Goal: Transaction & Acquisition: Purchase product/service

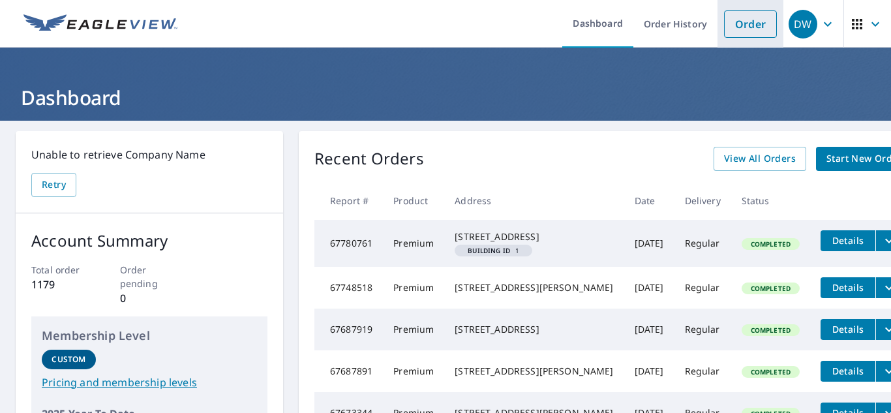
click at [739, 34] on link "Order" at bounding box center [750, 23] width 53 height 27
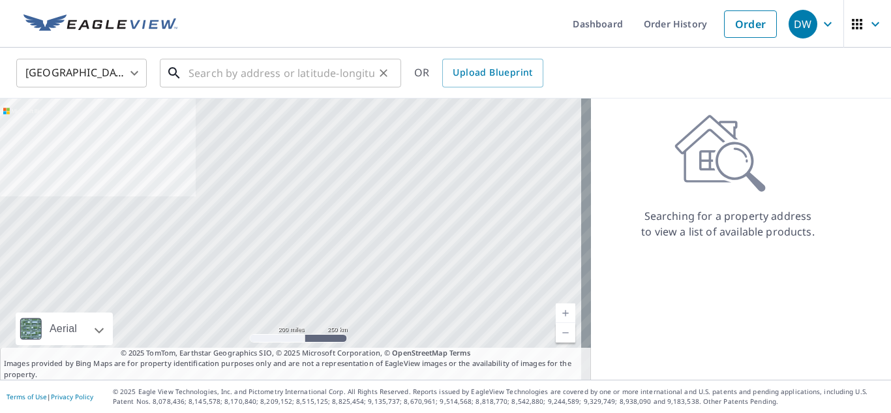
click at [325, 80] on input "text" at bounding box center [281, 73] width 186 height 37
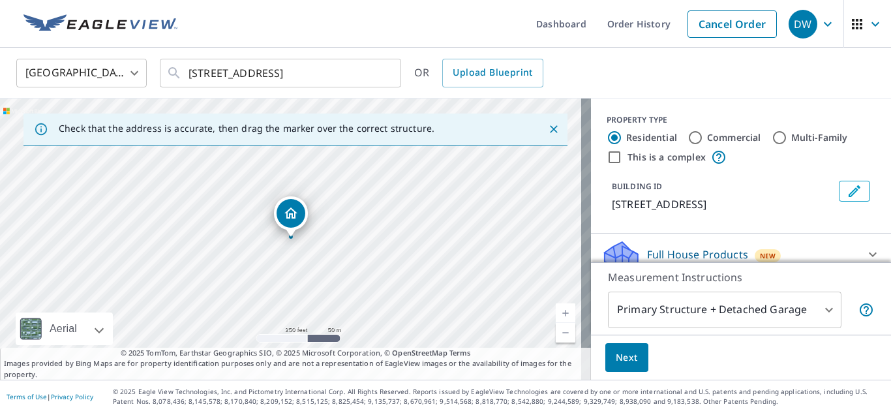
click at [555, 313] on link "Current Level 17, Zoom In" at bounding box center [565, 313] width 20 height 20
click at [293, 213] on icon "Dropped pin, building 1, Residential property, 6841 Lafayette Dr Huntington Bea…" at bounding box center [291, 213] width 16 height 16
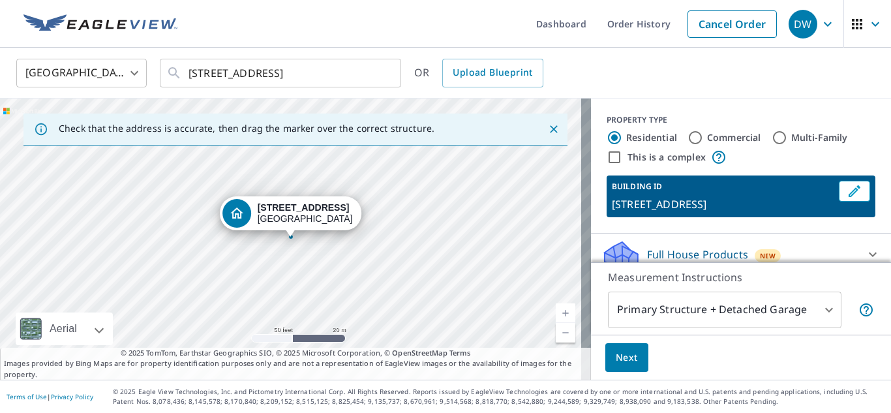
click at [293, 213] on div "[STREET_ADDRESS]" at bounding box center [305, 213] width 95 height 22
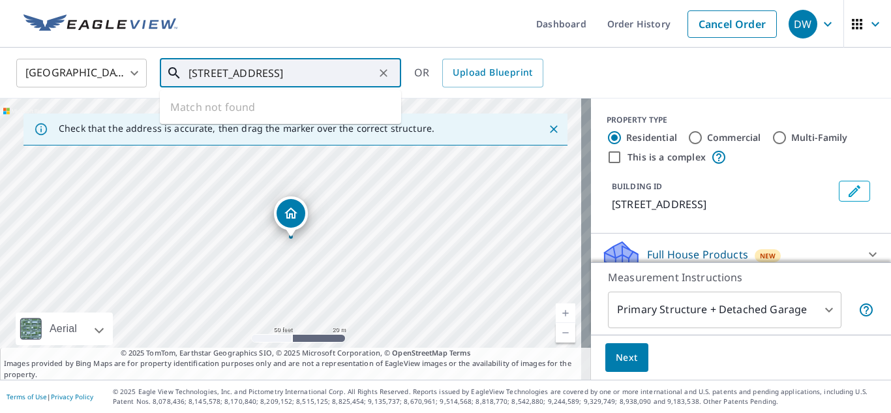
click at [230, 74] on input "[STREET_ADDRESS]" at bounding box center [281, 73] width 186 height 37
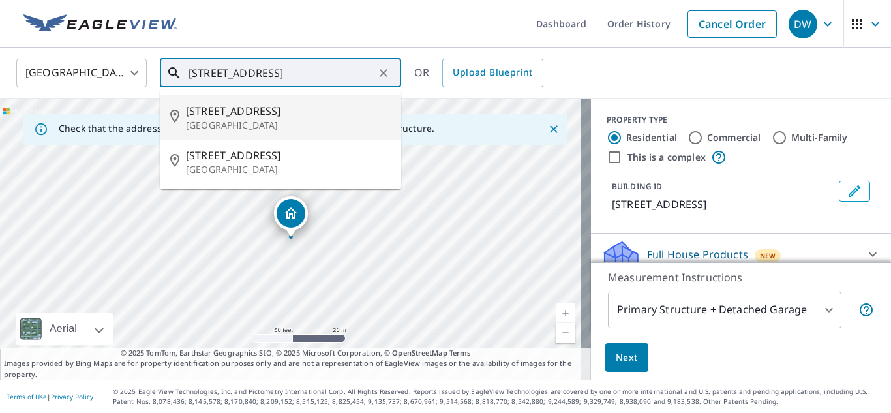
click at [233, 106] on span "[STREET_ADDRESS]" at bounding box center [288, 111] width 205 height 16
type input "[STREET_ADDRESS]"
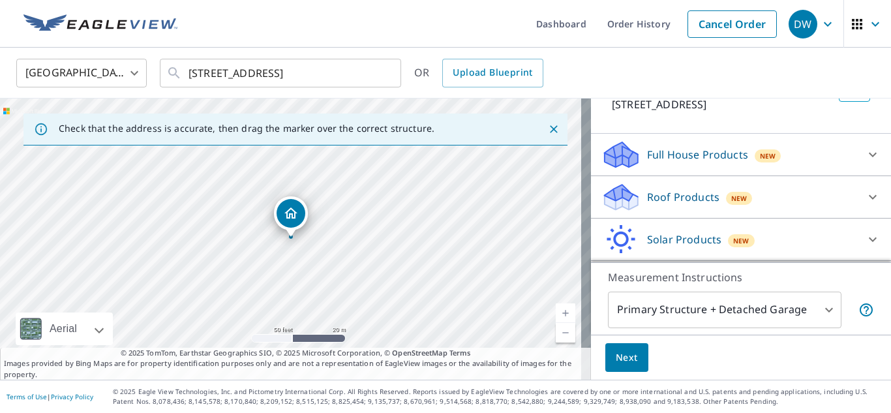
scroll to position [104, 0]
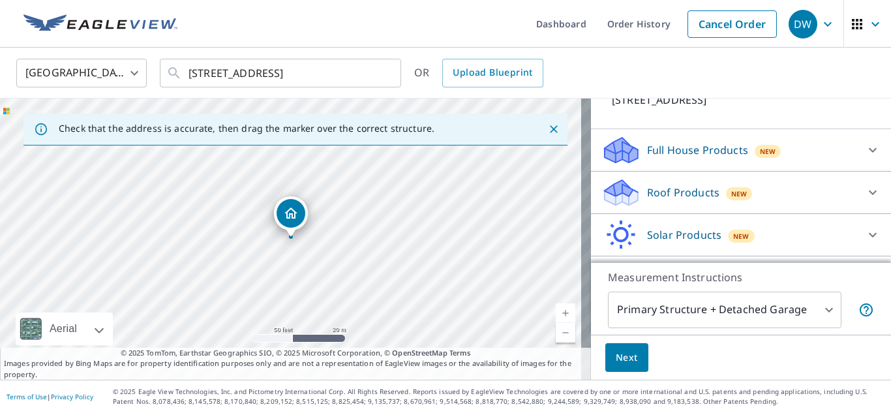
click at [672, 200] on div "Roof Products New" at bounding box center [729, 192] width 256 height 31
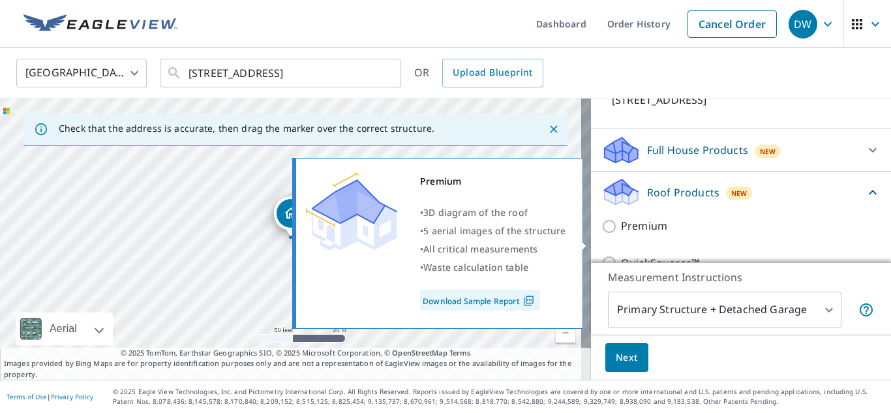
click at [601, 234] on input "Premium" at bounding box center [611, 226] width 20 height 16
checkbox input "true"
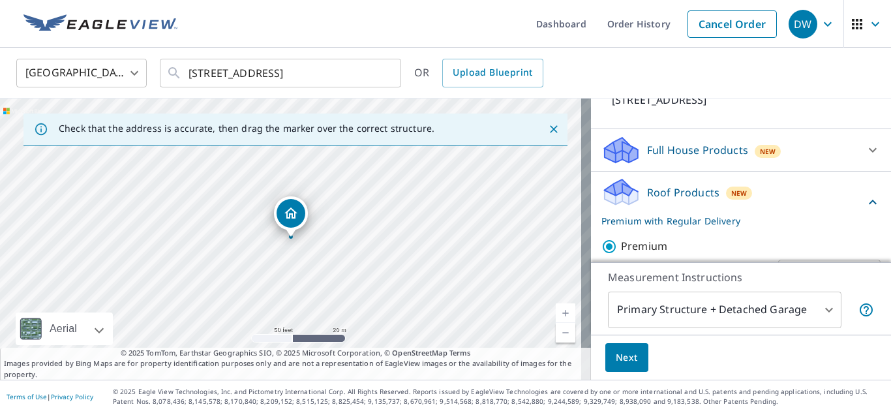
click at [615, 360] on span "Next" at bounding box center [626, 357] width 22 height 16
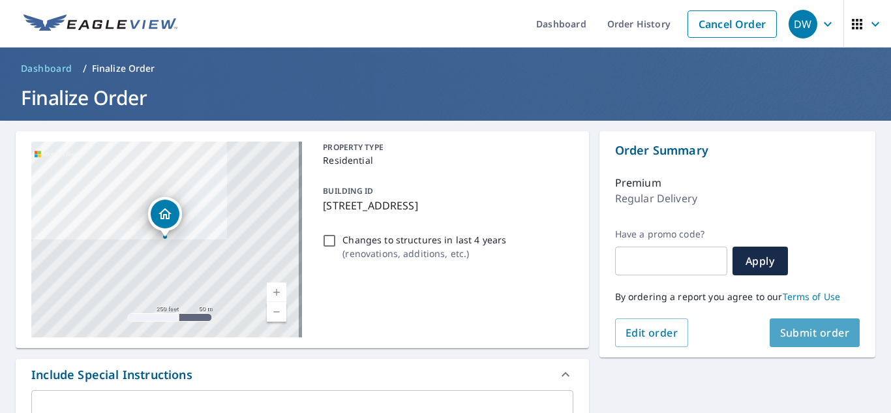
click at [801, 329] on span "Submit order" at bounding box center [815, 332] width 70 height 14
